Goal: Information Seeking & Learning: Understand process/instructions

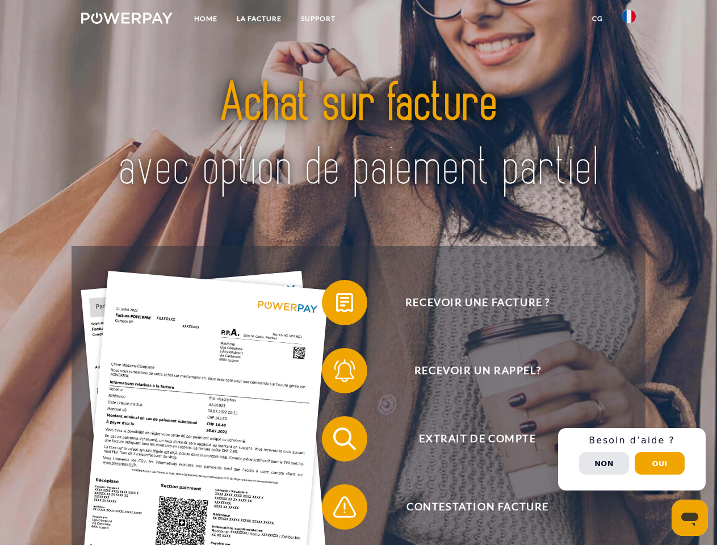
click at [127, 20] on img at bounding box center [126, 17] width 91 height 11
click at [629, 20] on img at bounding box center [629, 17] width 14 height 14
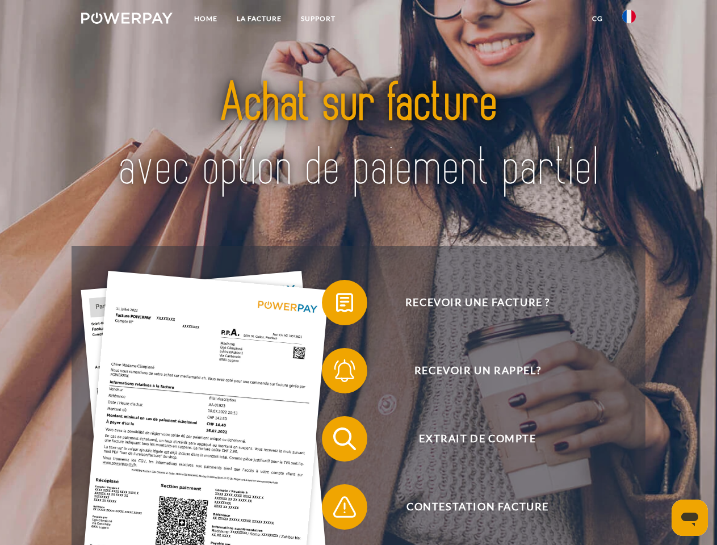
click at [597, 19] on link "CG" at bounding box center [598, 19] width 30 height 20
click at [336, 305] on span at bounding box center [327, 302] width 57 height 57
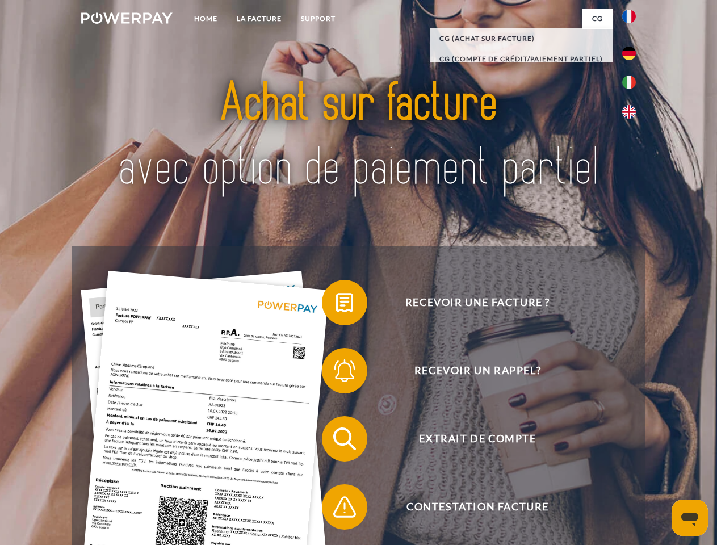
click at [336, 373] on span at bounding box center [327, 370] width 57 height 57
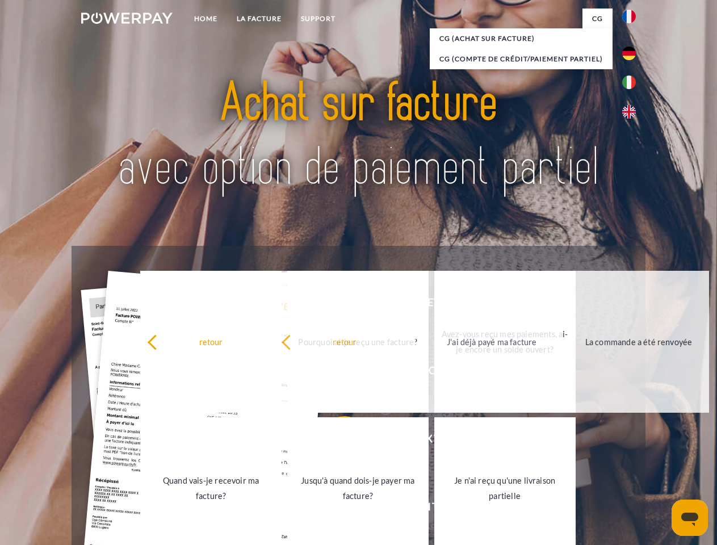
click at [336, 441] on link "Jusqu'à quand dois-je payer ma facture?" at bounding box center [357, 488] width 141 height 142
click at [434, 509] on link "Je n'ai reçu qu'une livraison partielle" at bounding box center [504, 488] width 141 height 142
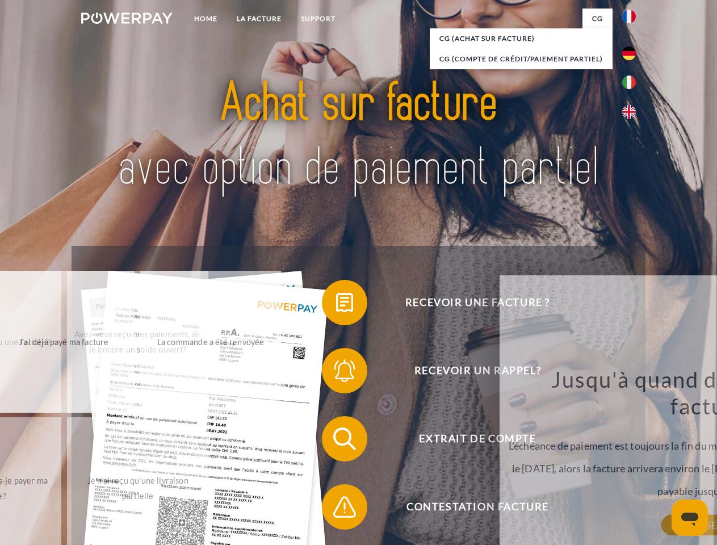
click at [632, 459] on div "Recevoir une facture ? Recevoir un rappel? Extrait de compte retour" at bounding box center [359, 473] width 574 height 454
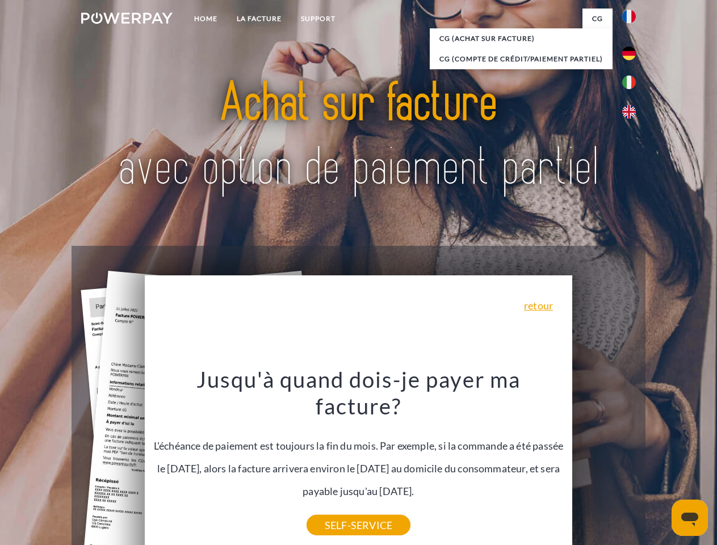
click at [604, 462] on span "Extrait de compte" at bounding box center [477, 438] width 278 height 45
click at [660, 463] on header "Home LA FACTURE Support" at bounding box center [358, 392] width 717 height 784
